Goal: Task Accomplishment & Management: Use online tool/utility

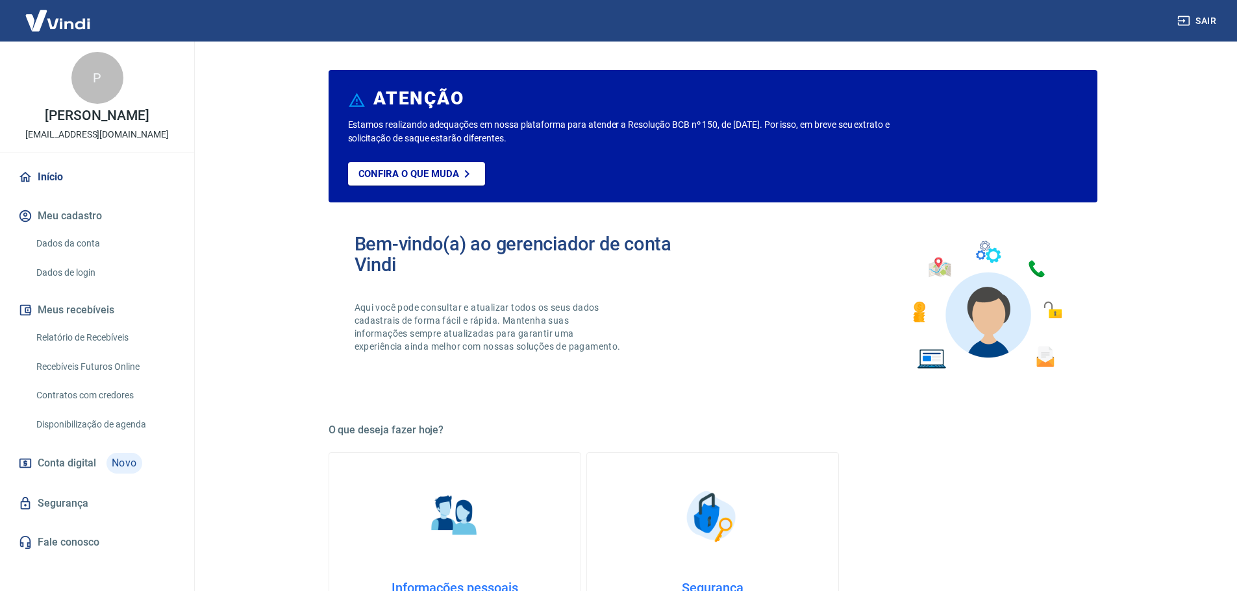
click at [114, 329] on link "Relatório de Recebíveis" at bounding box center [104, 338] width 147 height 27
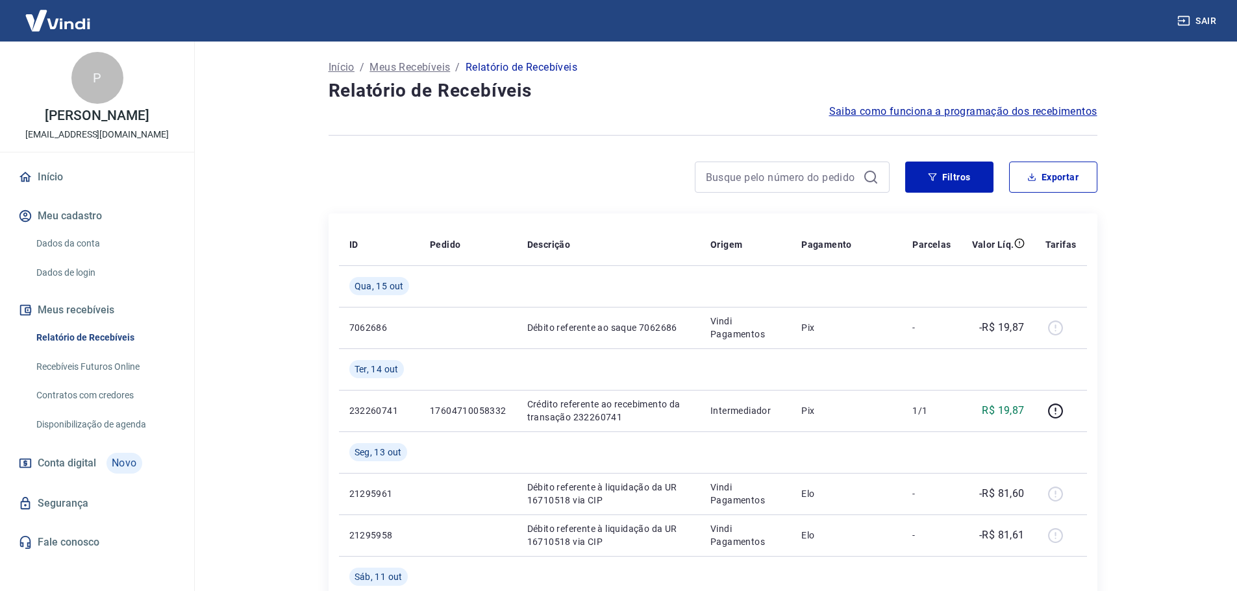
click at [106, 368] on link "Recebíveis Futuros Online" at bounding box center [104, 367] width 147 height 27
